Goal: Contribute content: Contribute content

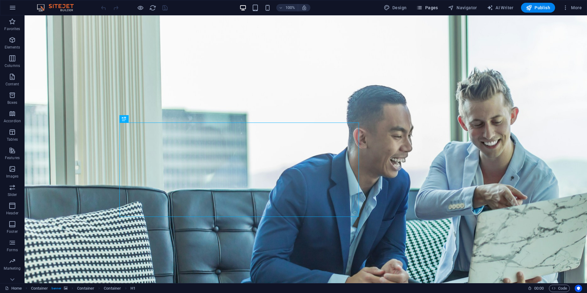
click at [427, 5] on span "Pages" at bounding box center [426, 8] width 21 height 6
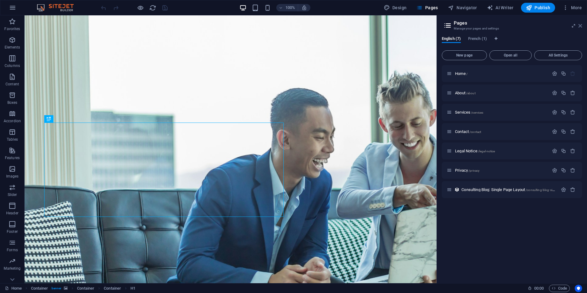
click at [579, 25] on icon at bounding box center [581, 25] width 4 height 5
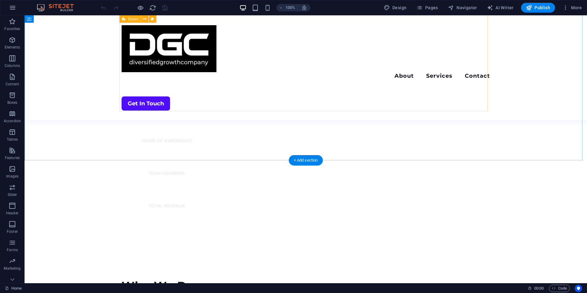
scroll to position [497, 0]
click at [431, 8] on span "Pages" at bounding box center [426, 8] width 21 height 6
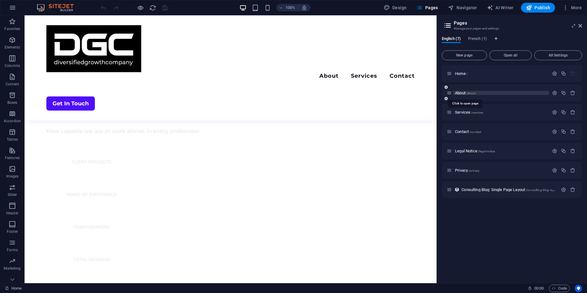
click at [459, 91] on span "About /about" at bounding box center [465, 93] width 21 height 5
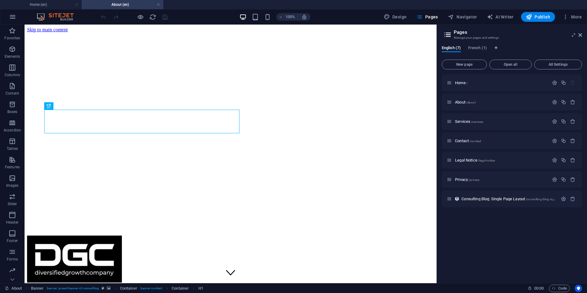
scroll to position [0, 0]
drag, startPoint x: 580, startPoint y: 34, endPoint x: 460, endPoint y: 31, distance: 120.1
click at [580, 34] on icon at bounding box center [581, 35] width 4 height 5
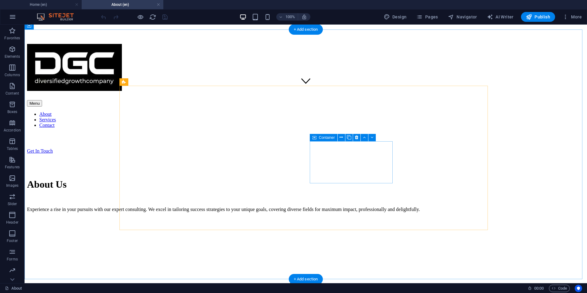
scroll to position [192, 0]
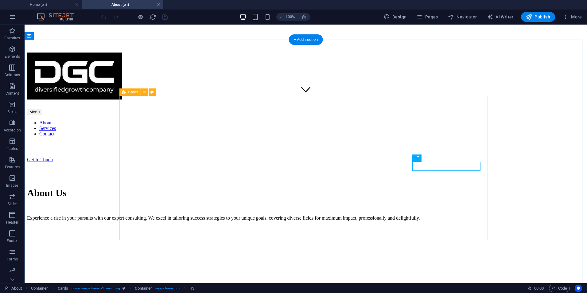
scroll to position [185, 0]
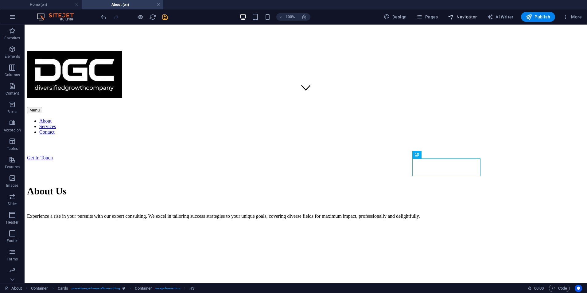
click at [460, 18] on span "Navigator" at bounding box center [462, 17] width 29 height 6
select select "17199664-en"
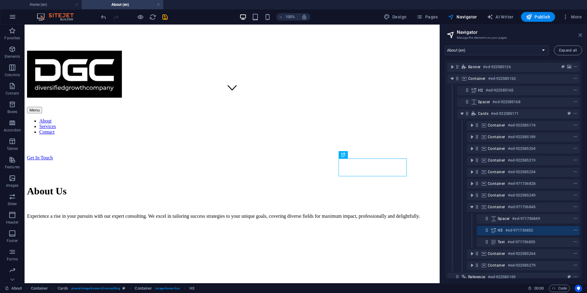
click at [580, 34] on icon at bounding box center [581, 35] width 4 height 5
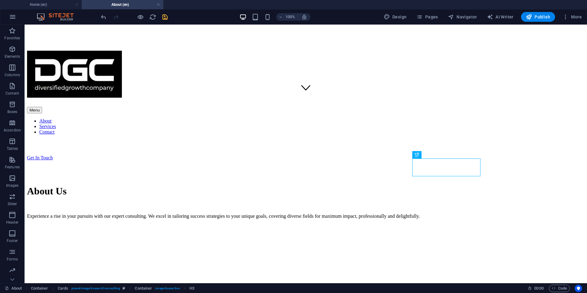
click at [167, 18] on icon "save" at bounding box center [165, 17] width 7 height 7
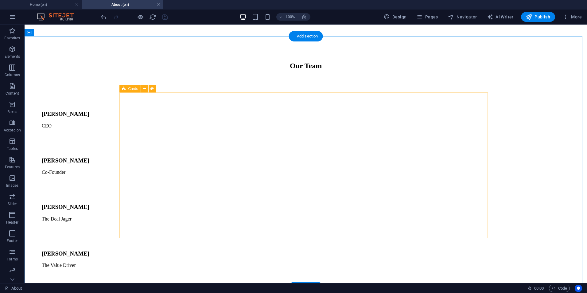
scroll to position [430, 0]
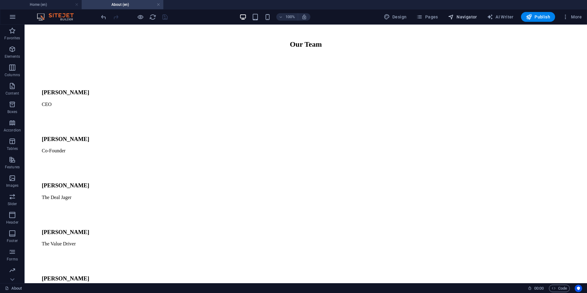
click at [456, 18] on span "Navigator" at bounding box center [462, 17] width 29 height 6
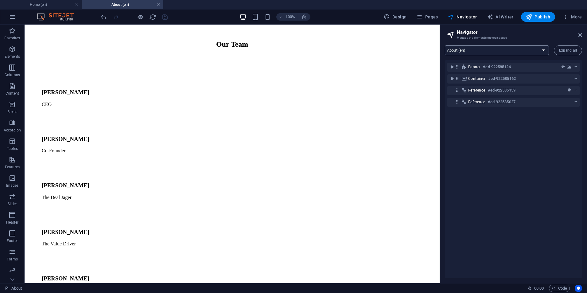
click at [481, 49] on select "Home (en) About (en) Services (en) Contact (en) Legal Notice (en) Privacy (en) …" at bounding box center [497, 50] width 104 height 10
select select "17199676-en"
click at [445, 45] on select "Home (en) About (en) Services (en) Contact (en) Legal Notice (en) Privacy (en) …" at bounding box center [497, 50] width 104 height 10
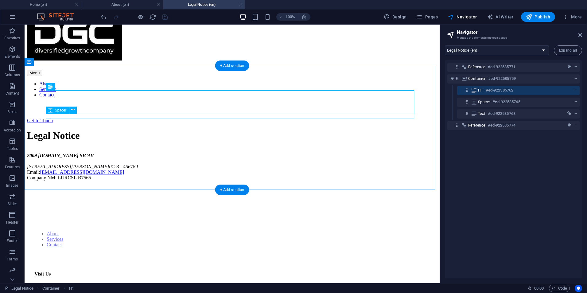
scroll to position [28, 0]
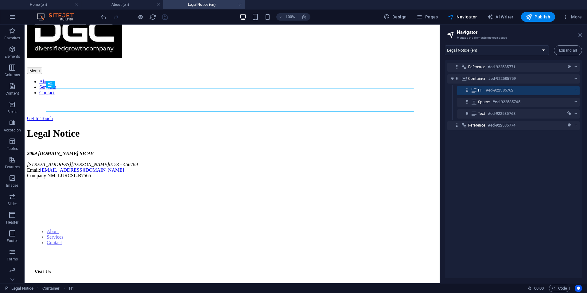
click at [581, 36] on icon at bounding box center [581, 35] width 4 height 5
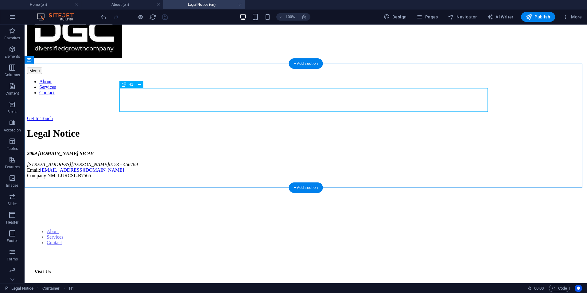
scroll to position [0, 0]
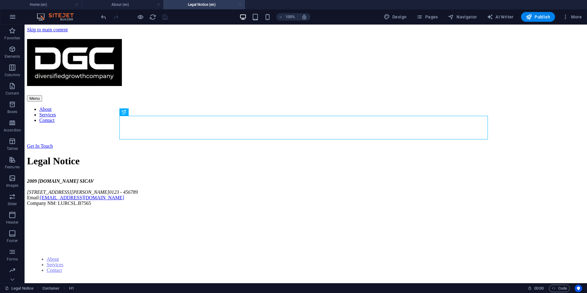
click at [241, 4] on link at bounding box center [240, 5] width 4 height 6
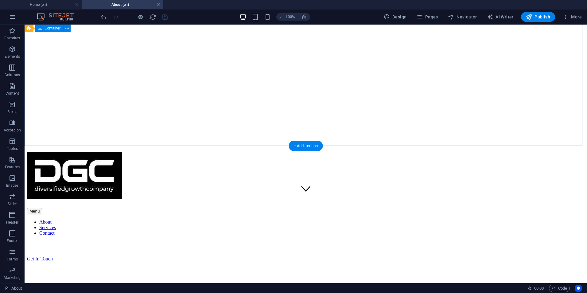
scroll to position [71, 0]
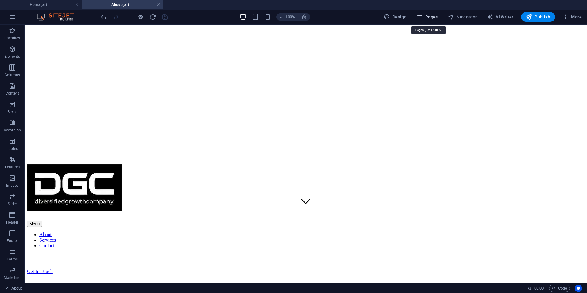
click at [432, 20] on span "Pages" at bounding box center [426, 17] width 21 height 6
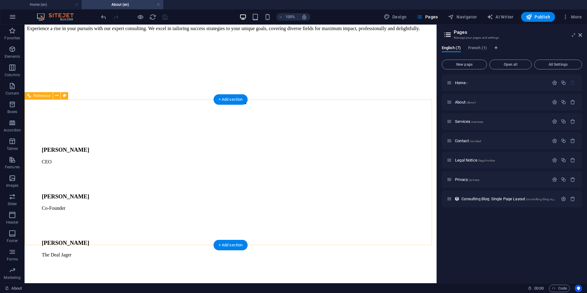
scroll to position [371, 0]
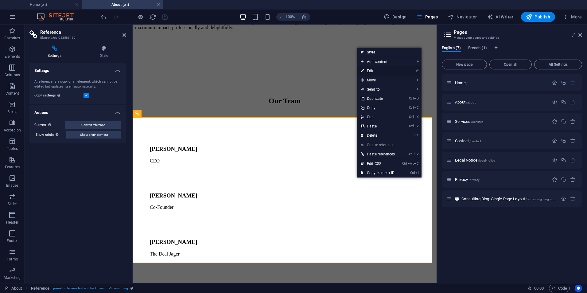
click at [369, 71] on link "⏎ Edit" at bounding box center [377, 70] width 41 height 9
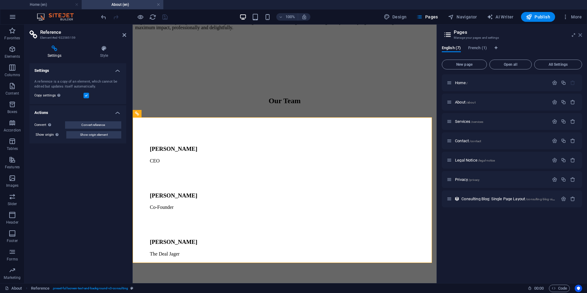
click at [581, 34] on icon at bounding box center [581, 35] width 4 height 5
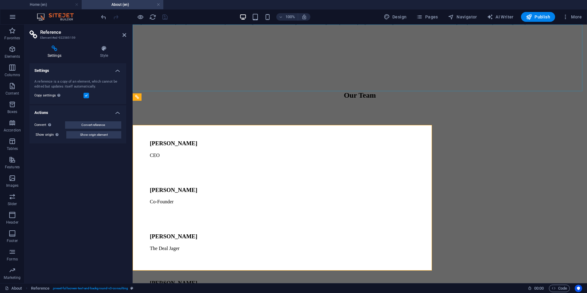
scroll to position [371, 0]
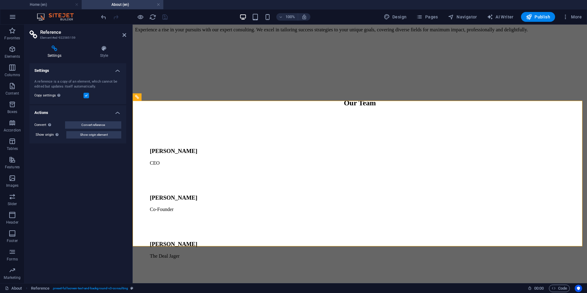
click at [127, 35] on aside "Reference Element #ed-922585159 Settings Style Settings A reference is a copy o…" at bounding box center [79, 154] width 108 height 259
click at [126, 34] on icon at bounding box center [125, 35] width 4 height 5
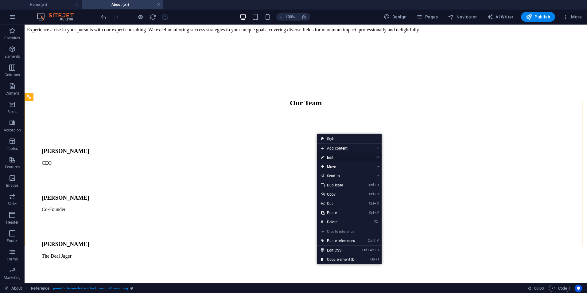
click at [332, 158] on link "⏎ Edit" at bounding box center [337, 157] width 41 height 9
select select "%"
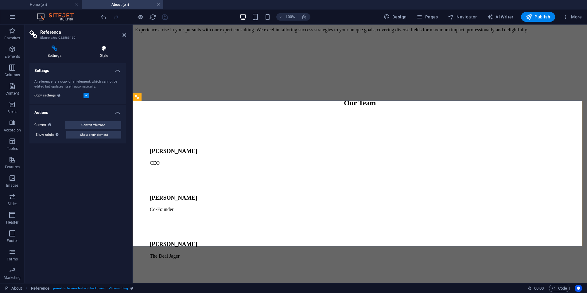
click at [101, 50] on icon at bounding box center [104, 48] width 44 height 6
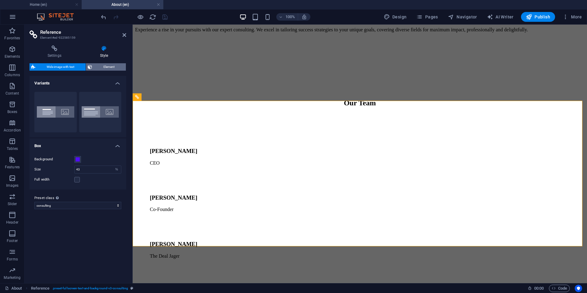
click at [101, 63] on span "Element" at bounding box center [109, 66] width 30 height 7
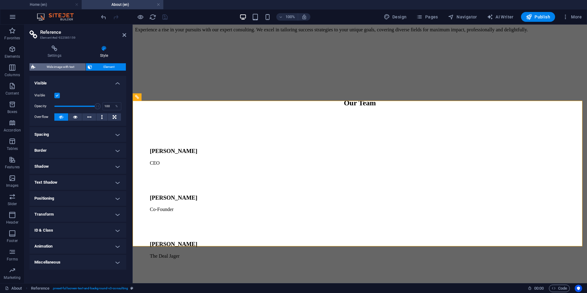
click at [66, 64] on span "Wide image with text" at bounding box center [60, 66] width 47 height 7
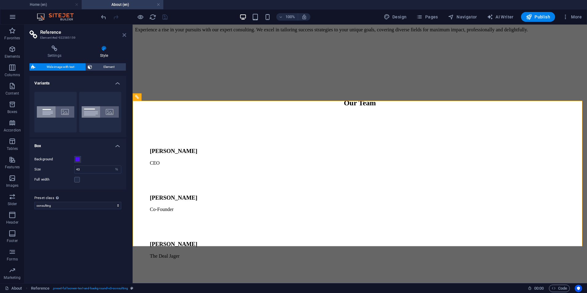
click at [125, 33] on icon at bounding box center [125, 35] width 4 height 5
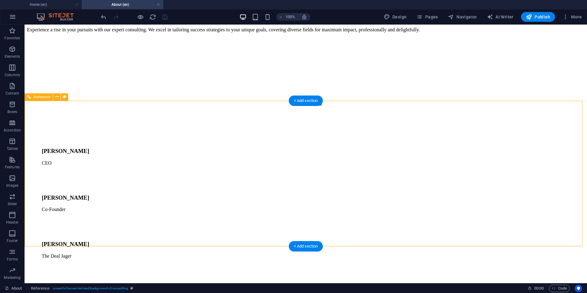
select select "%"
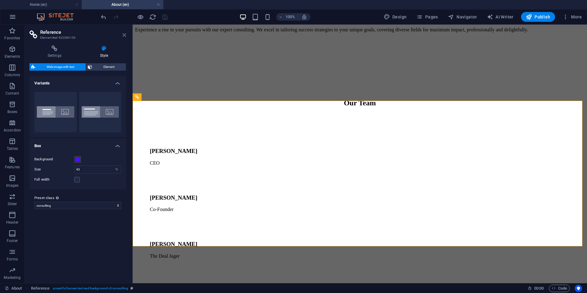
click at [125, 35] on icon at bounding box center [125, 35] width 4 height 5
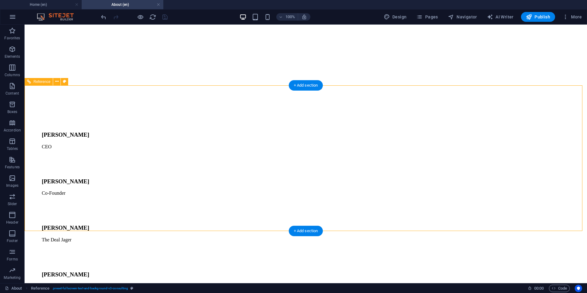
scroll to position [388, 0]
click at [299, 230] on div "+ Add section" at bounding box center [306, 229] width 34 height 10
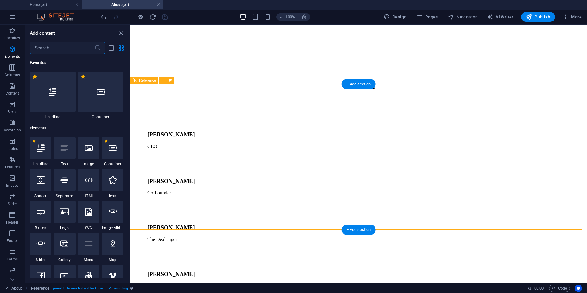
scroll to position [1075, 0]
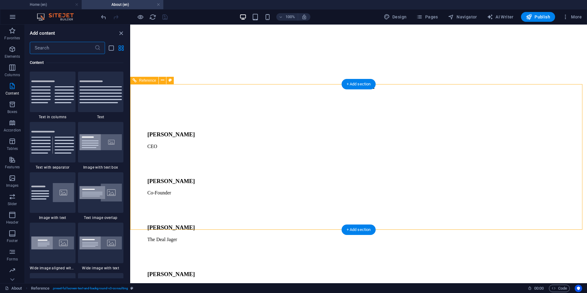
click at [120, 34] on icon "close panel" at bounding box center [121, 33] width 7 height 7
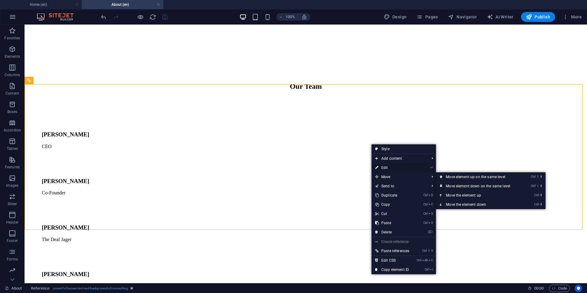
click at [385, 169] on link "⏎ Edit" at bounding box center [392, 167] width 41 height 9
select select "%"
select select "rem"
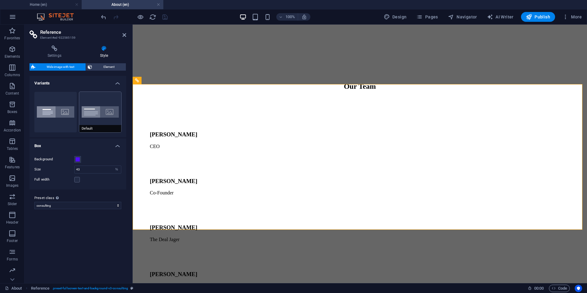
click at [108, 107] on button "Default" at bounding box center [100, 112] width 42 height 41
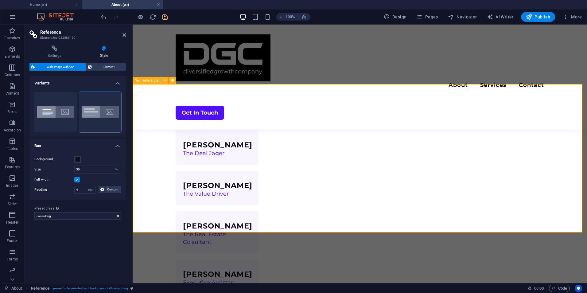
drag, startPoint x: 198, startPoint y: 141, endPoint x: 298, endPoint y: 138, distance: 99.2
click at [103, 17] on icon "undo" at bounding box center [103, 17] width 7 height 7
type input "43"
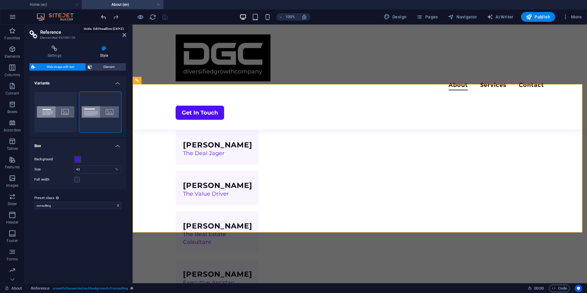
click at [103, 17] on icon "undo" at bounding box center [103, 17] width 7 height 7
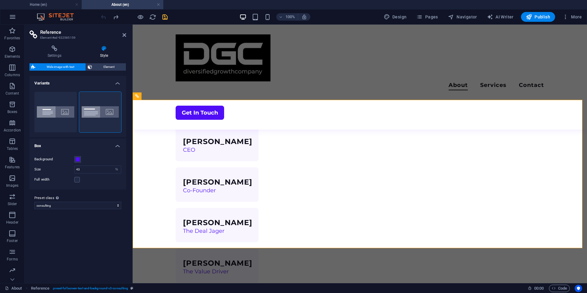
scroll to position [194, 0]
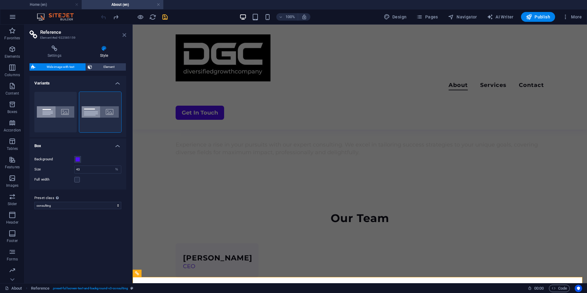
click at [125, 35] on icon at bounding box center [125, 35] width 4 height 5
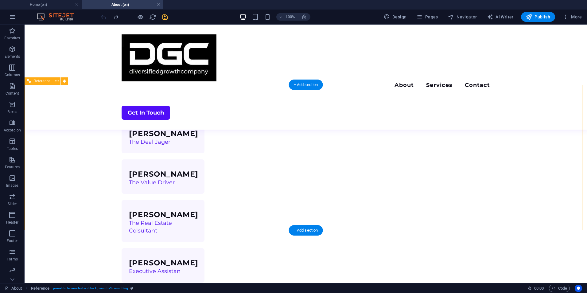
scroll to position [411, 0]
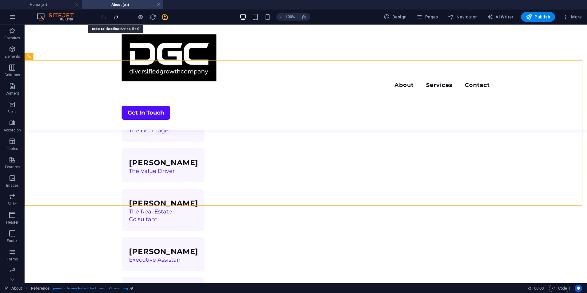
click at [116, 17] on icon "redo" at bounding box center [115, 17] width 7 height 7
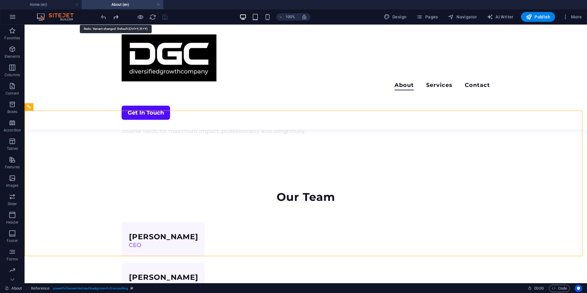
scroll to position [198, 0]
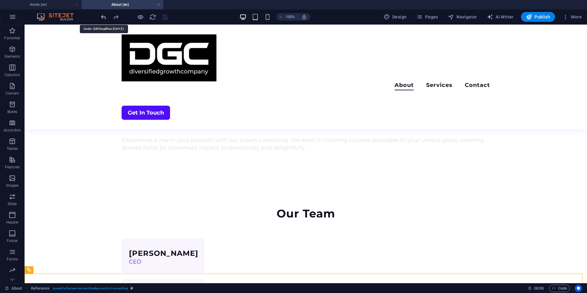
click at [100, 17] on icon "undo" at bounding box center [103, 17] width 7 height 7
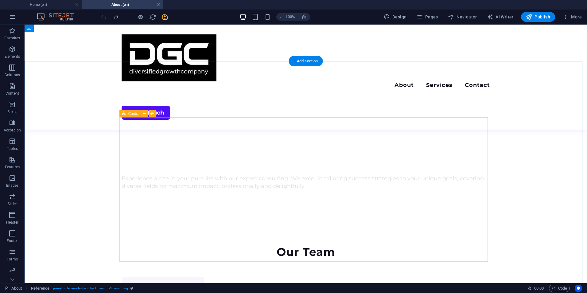
scroll to position [160, 0]
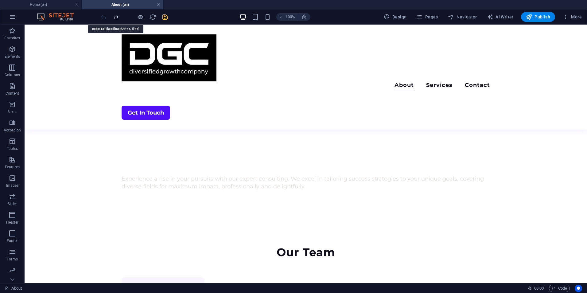
click at [115, 16] on icon "redo" at bounding box center [115, 17] width 7 height 7
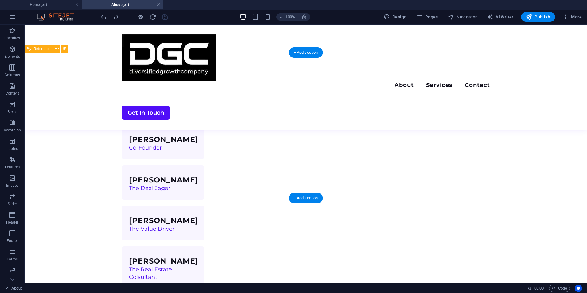
scroll to position [430, 0]
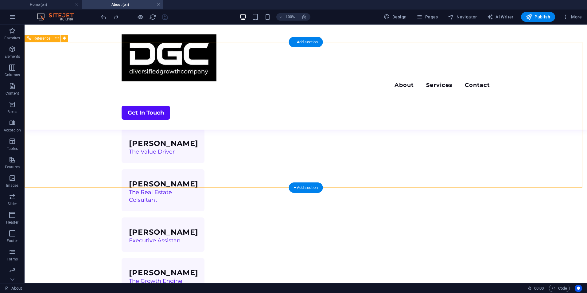
select select "%"
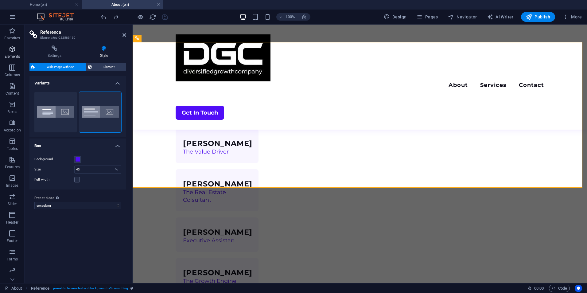
click at [12, 53] on icon "button" at bounding box center [12, 48] width 7 height 7
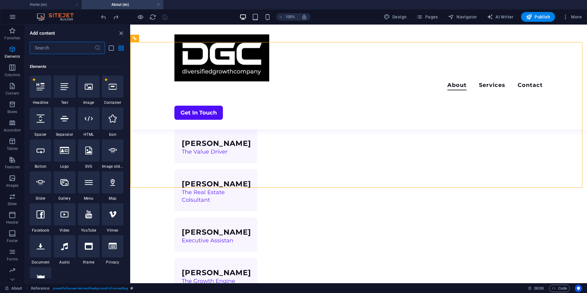
scroll to position [65, 0]
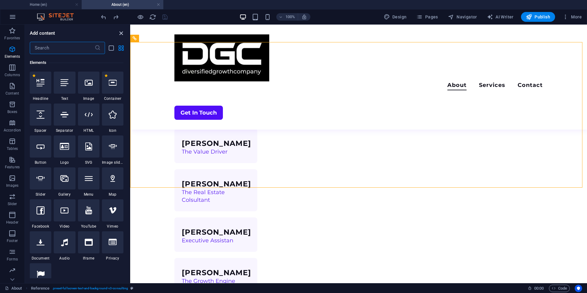
click at [119, 33] on icon "close panel" at bounding box center [121, 33] width 7 height 7
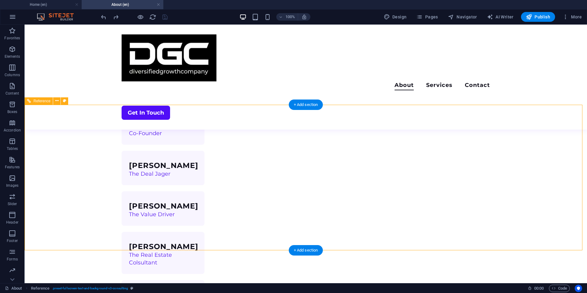
scroll to position [367, 0]
select select "%"
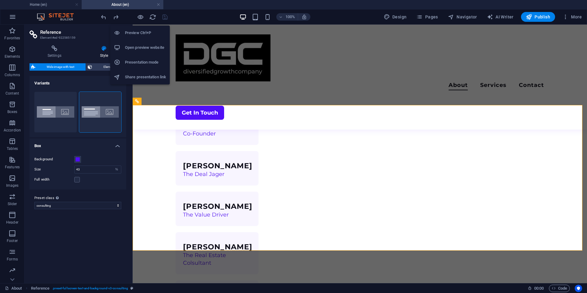
click at [138, 43] on li "Open preview website" at bounding box center [140, 47] width 60 height 15
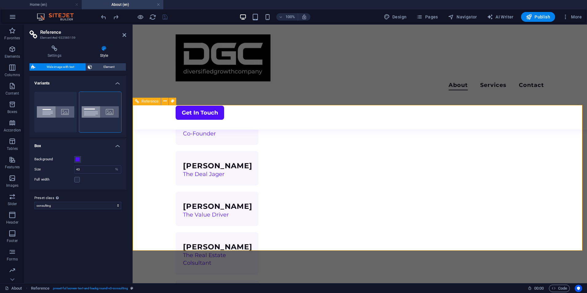
click at [165, 100] on icon at bounding box center [164, 101] width 3 height 6
click at [164, 103] on icon at bounding box center [164, 101] width 3 height 6
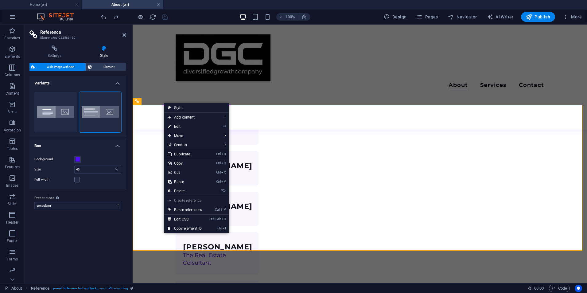
click at [181, 152] on link "Ctrl D Duplicate" at bounding box center [184, 154] width 41 height 9
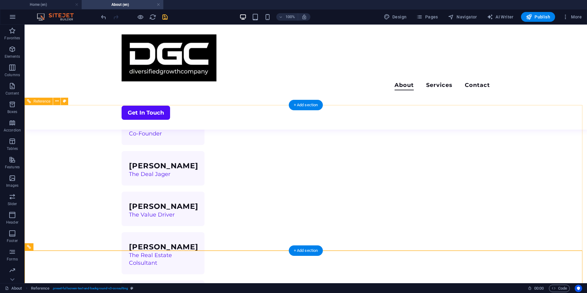
scroll to position [463, 0]
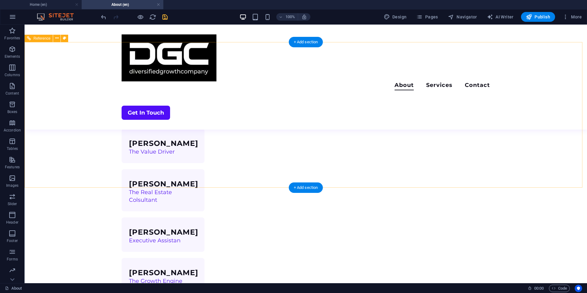
scroll to position [367, 0]
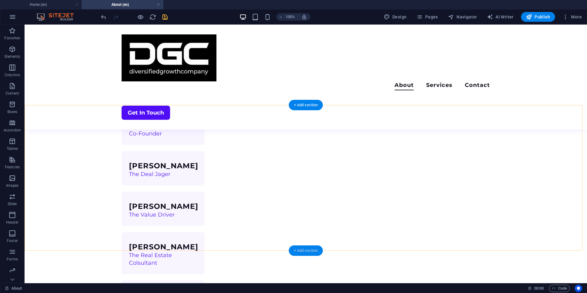
click at [297, 248] on div "+ Add section" at bounding box center [306, 250] width 34 height 10
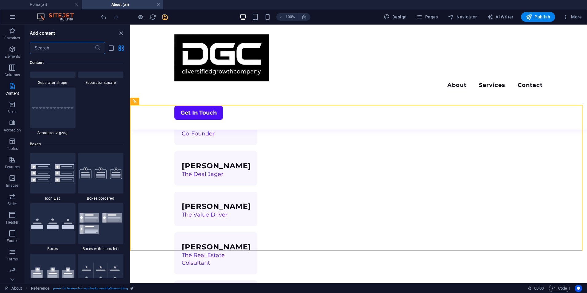
scroll to position [1613, 0]
click at [14, 48] on icon "button" at bounding box center [12, 48] width 7 height 7
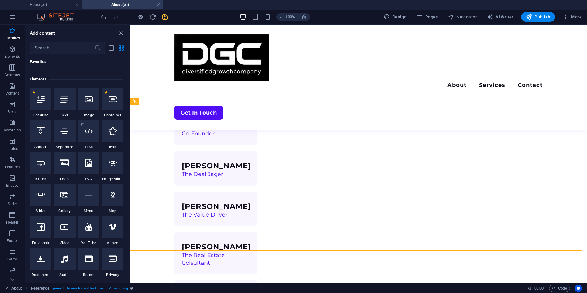
scroll to position [48, 0]
click at [112, 105] on div at bounding box center [112, 100] width 21 height 22
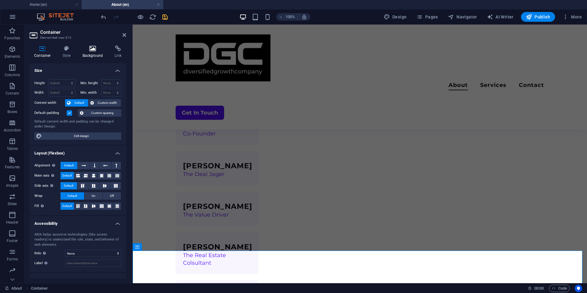
click at [94, 50] on icon at bounding box center [93, 48] width 30 height 6
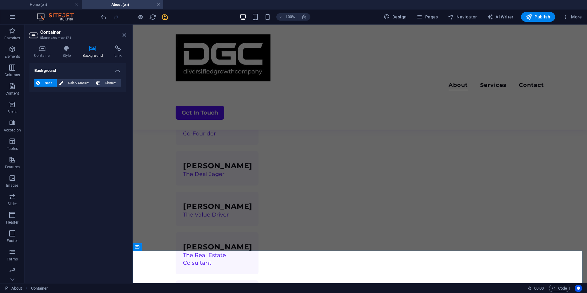
click at [125, 36] on icon at bounding box center [125, 35] width 4 height 5
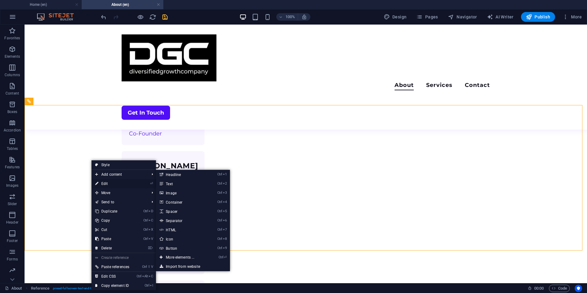
click at [101, 182] on link "⏎ Edit" at bounding box center [112, 183] width 41 height 9
select select "%"
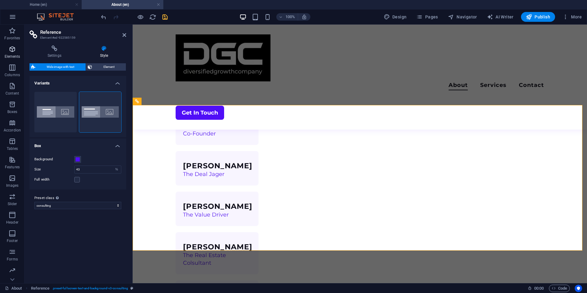
click at [9, 45] on icon "button" at bounding box center [12, 48] width 7 height 7
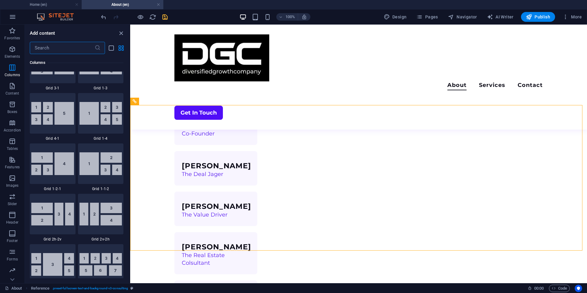
scroll to position [806, 0]
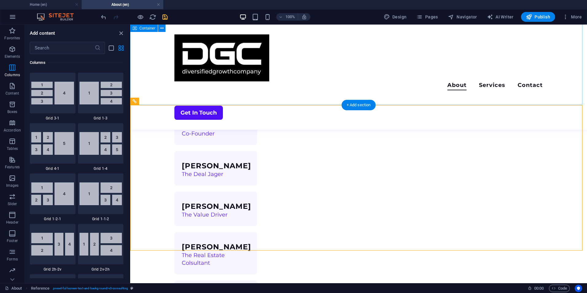
click at [360, 98] on div "Our Team [PERSON_NAME] CEO [PERSON_NAME] Co-Founder [PERSON_NAME] The Deal [PER…" at bounding box center [358, 270] width 457 height 512
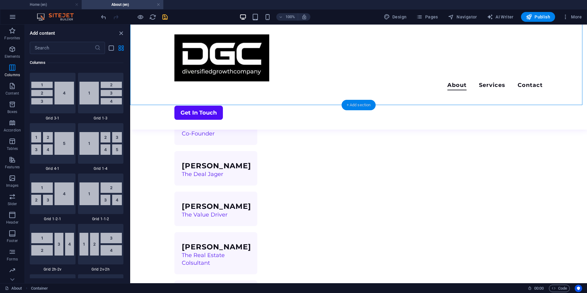
click at [357, 102] on div "+ Add section" at bounding box center [359, 105] width 34 height 10
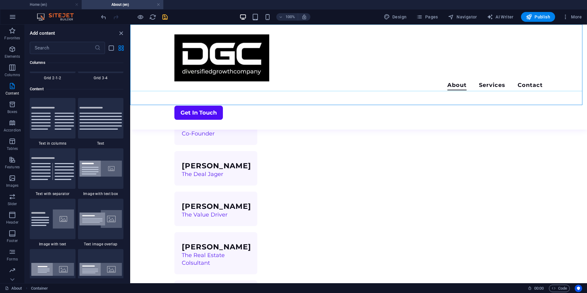
scroll to position [1075, 0]
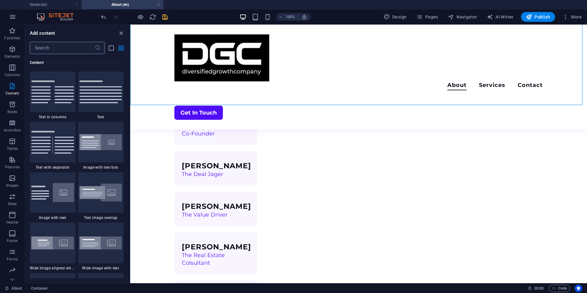
click at [52, 47] on input "text" at bounding box center [62, 48] width 65 height 12
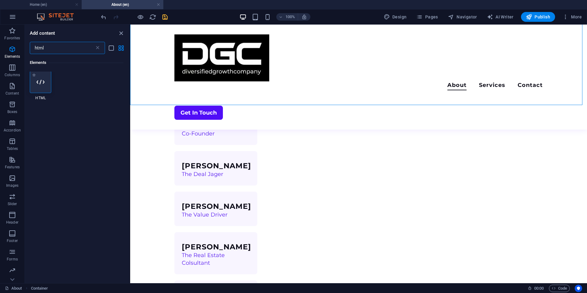
scroll to position [0, 0]
type input "html"
click at [41, 83] on icon at bounding box center [41, 83] width 8 height 8
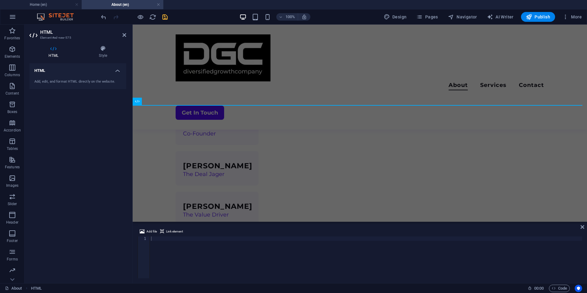
click at [65, 73] on h4 "HTML" at bounding box center [77, 68] width 97 height 11
click at [153, 239] on div at bounding box center [366, 261] width 432 height 50
paste textarea "<td>Ready to Unlock Your Next Growth Phase? Our experts are ready to listen to …"
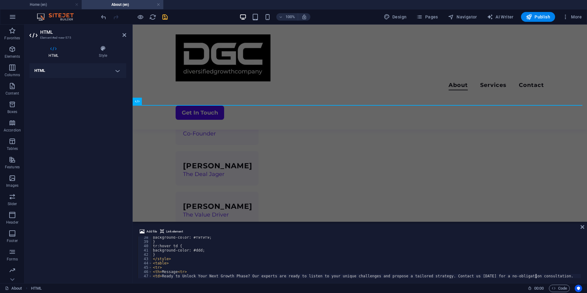
scroll to position [160, 0]
click at [555, 288] on icon "button" at bounding box center [554, 288] width 4 height 4
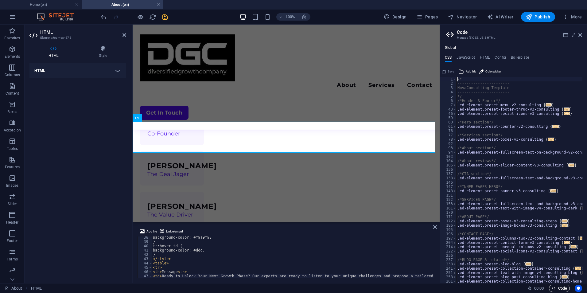
scroll to position [375, 0]
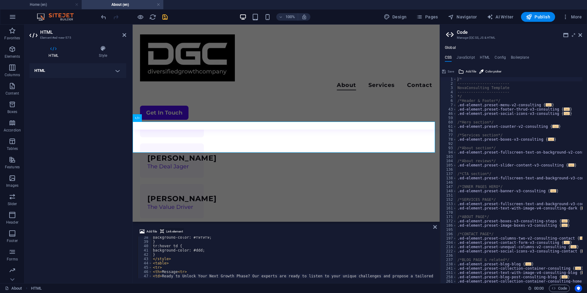
click at [172, 229] on span "Link element" at bounding box center [174, 231] width 17 height 7
type textarea "<td>Ready to Unlock Your Next Growth Phase? Our experts are ready to listen to …"
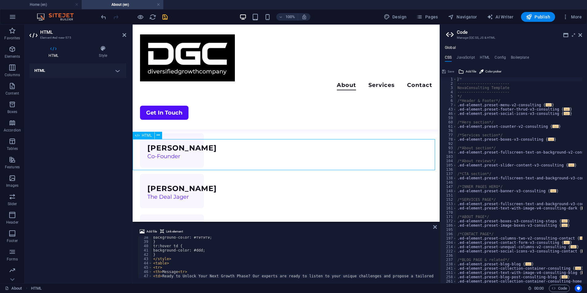
scroll to position [344, 0]
click at [159, 148] on icon at bounding box center [158, 148] width 3 height 6
click at [157, 151] on icon at bounding box center [158, 148] width 3 height 6
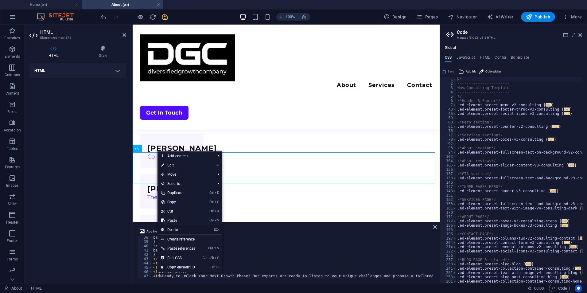
click at [171, 228] on link "⌦ Delete" at bounding box center [178, 229] width 41 height 9
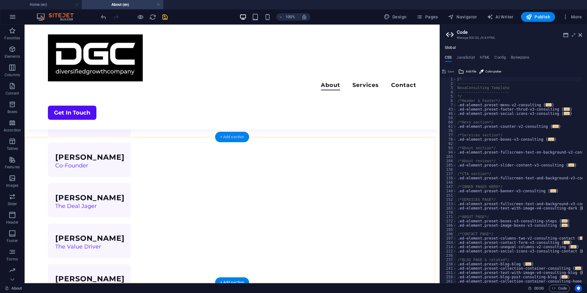
click at [234, 138] on div "+ Add section" at bounding box center [232, 137] width 34 height 10
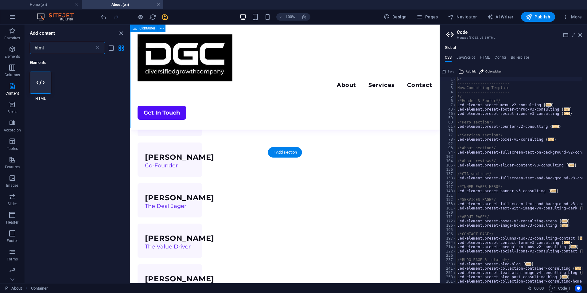
scroll to position [344, 0]
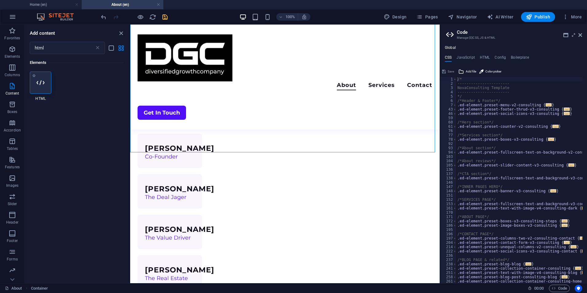
click at [33, 83] on div at bounding box center [40, 83] width 21 height 22
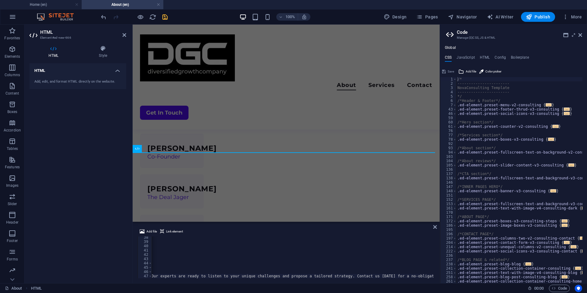
scroll to position [0, 101]
click at [185, 250] on div "background-color: #f9f9f9; } tr:hover td { background-color: #ddd; } </ style >…" at bounding box center [459, 259] width 816 height 49
click at [170, 229] on span "Link element" at bounding box center [174, 231] width 17 height 7
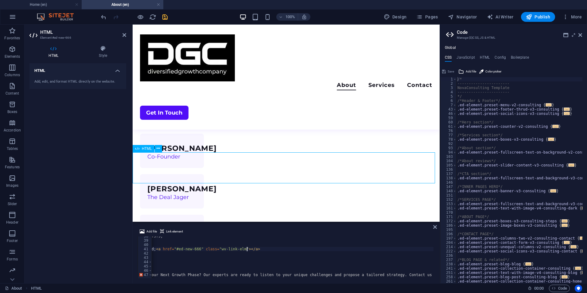
click at [418, 273] on div "background-color: #f9f9f9; } tr:hover td { background-color: #ddd; < a href = "…" at bounding box center [511, 258] width 816 height 49
drag, startPoint x: 418, startPoint y: 273, endPoint x: 365, endPoint y: 270, distance: 52.6
click at [365, 270] on div "background-color: #f9f9f9; } tr:hover td { background-color: #ddd; < a href = "…" at bounding box center [455, 258] width 816 height 49
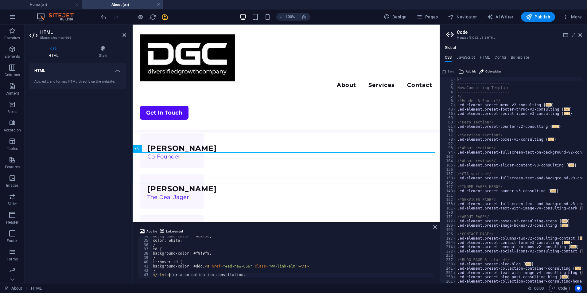
scroll to position [144, 0]
type textarea "</sty for a no-obligation consultation."
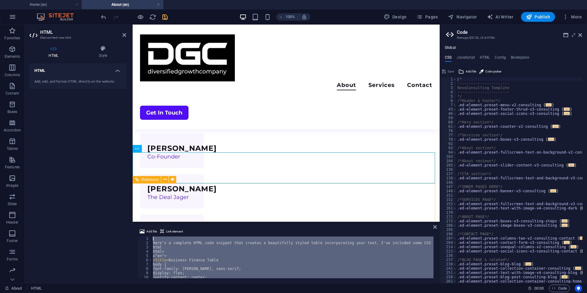
scroll to position [0, 0]
drag, startPoint x: 431, startPoint y: 293, endPoint x: 145, endPoint y: 195, distance: 302.5
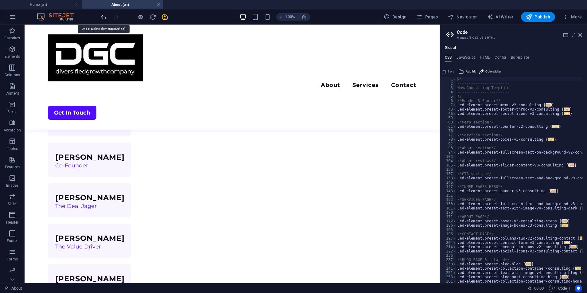
click at [101, 18] on icon "undo" at bounding box center [103, 17] width 7 height 7
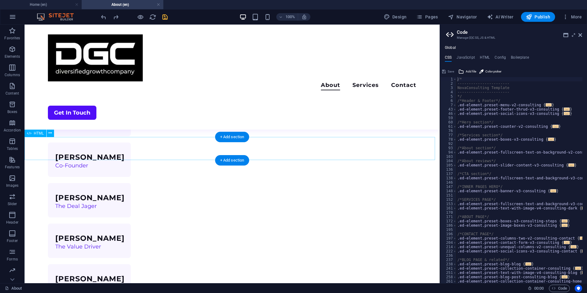
click at [534, 16] on span "Publish" at bounding box center [538, 17] width 24 height 6
